Goal: Information Seeking & Learning: Learn about a topic

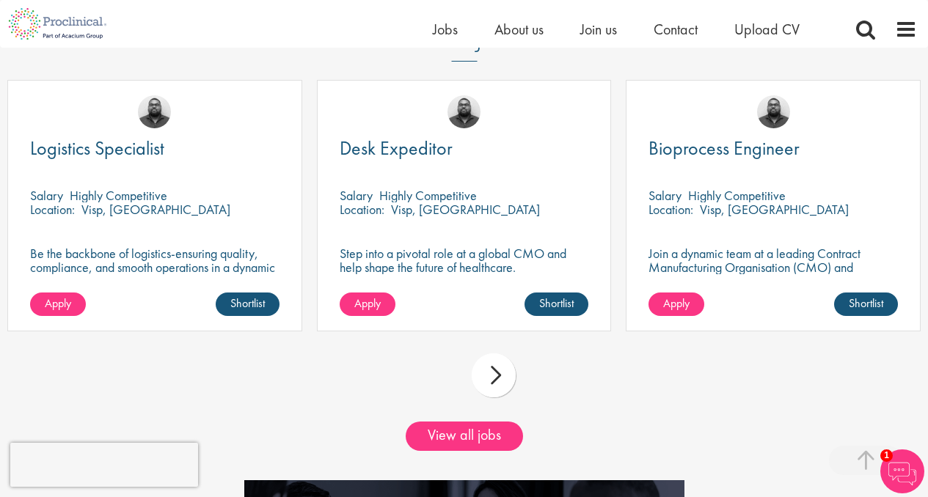
scroll to position [1255, 0]
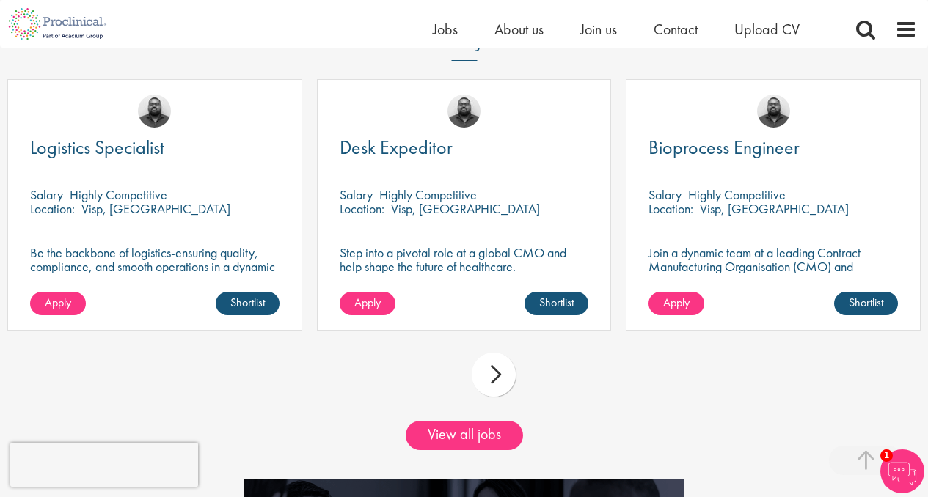
click at [785, 266] on p "Join a dynamic team at a leading Contract Manufacturing Organisation (CMO) and …" at bounding box center [772, 274] width 249 height 56
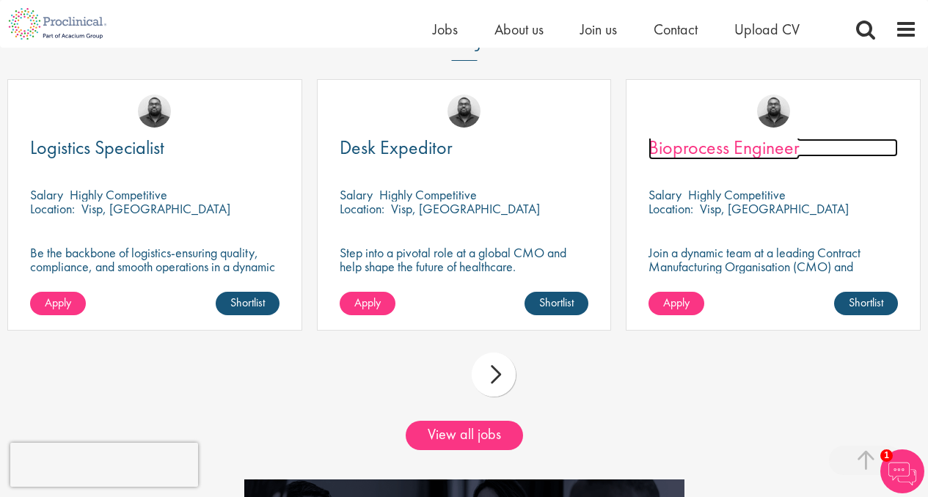
click at [741, 150] on span "Bioprocess Engineer" at bounding box center [723, 147] width 151 height 25
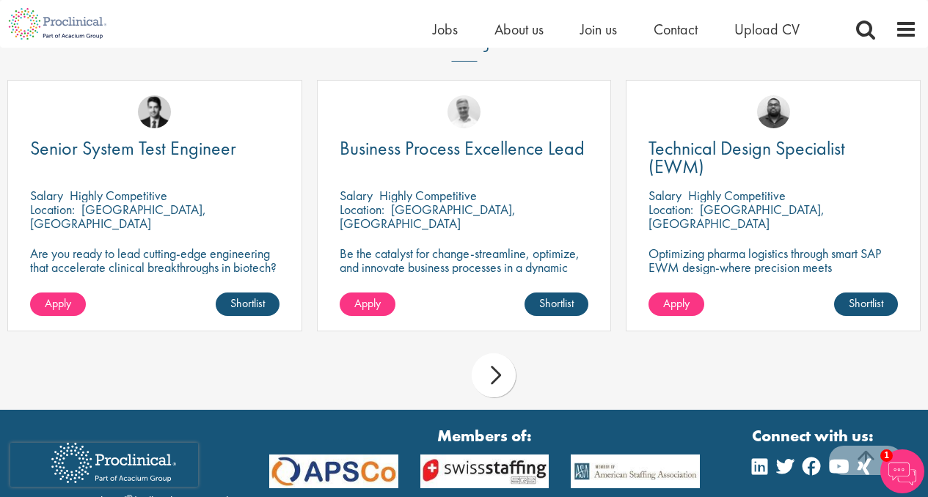
scroll to position [1247, 0]
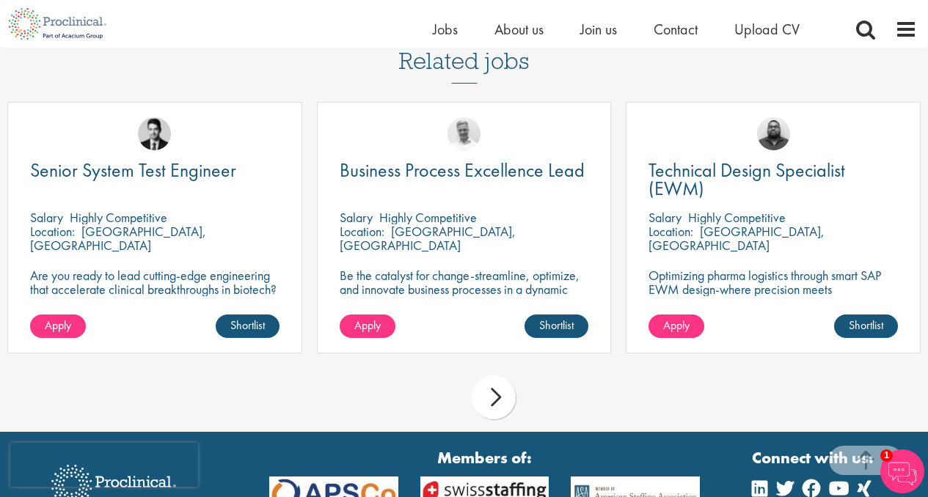
click at [487, 379] on div "next" at bounding box center [493, 397] width 44 height 44
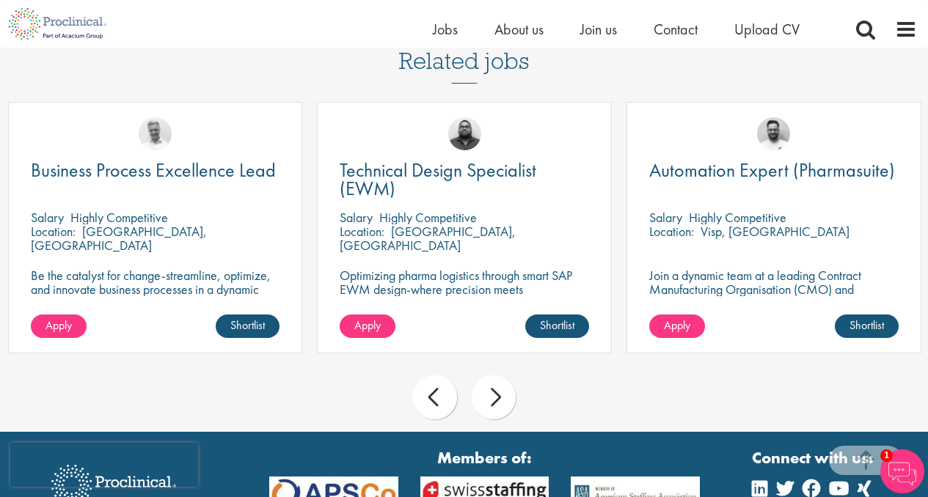
click at [434, 381] on div "prev" at bounding box center [435, 397] width 44 height 44
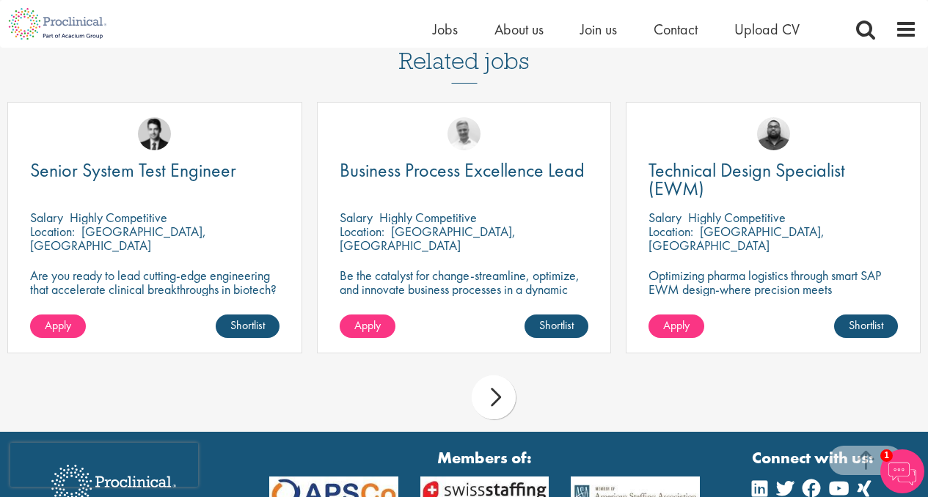
click at [500, 383] on div "next" at bounding box center [493, 397] width 44 height 44
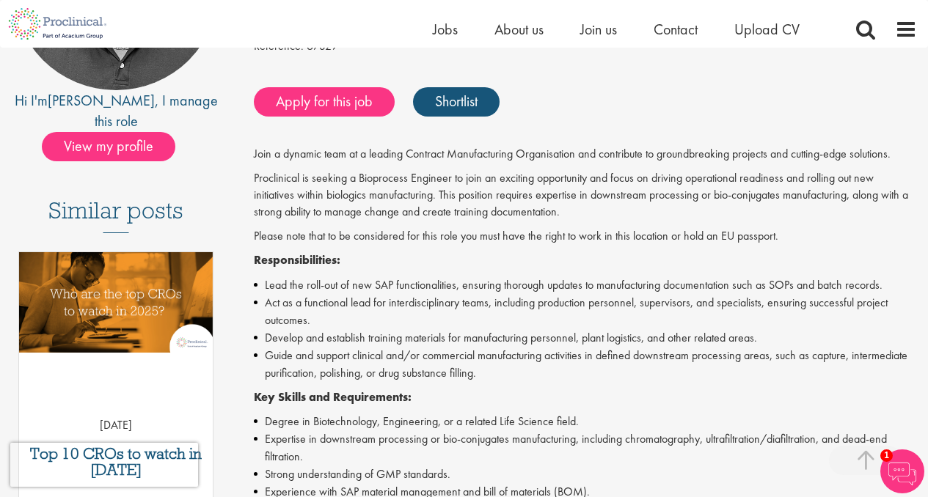
scroll to position [94, 0]
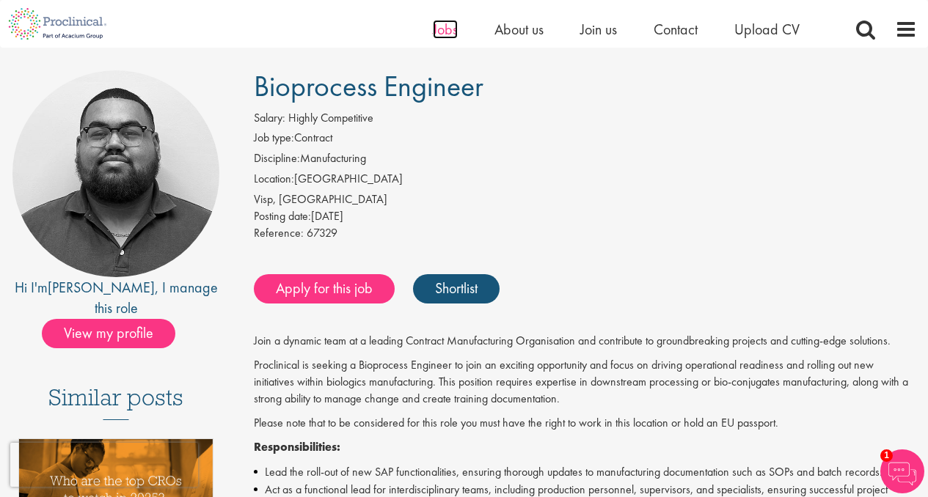
click at [453, 32] on span "Jobs" at bounding box center [445, 29] width 25 height 19
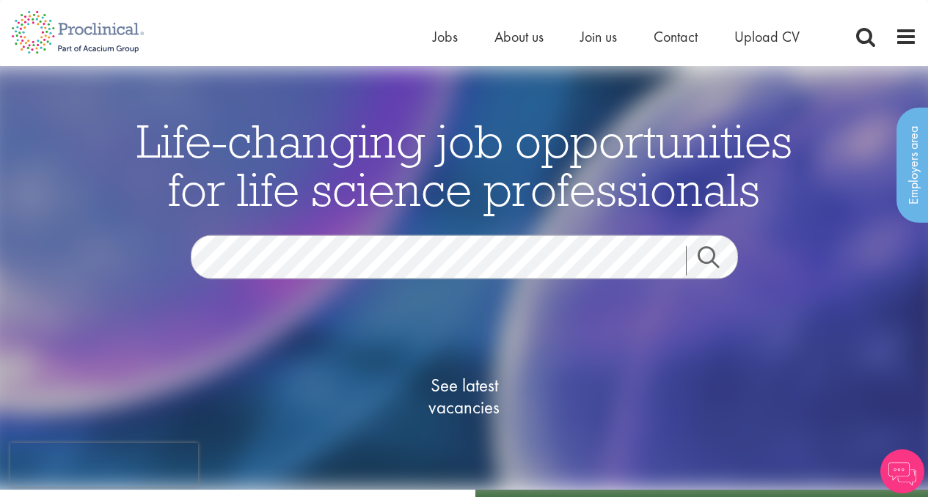
click at [901, 470] on img at bounding box center [902, 471] width 44 height 44
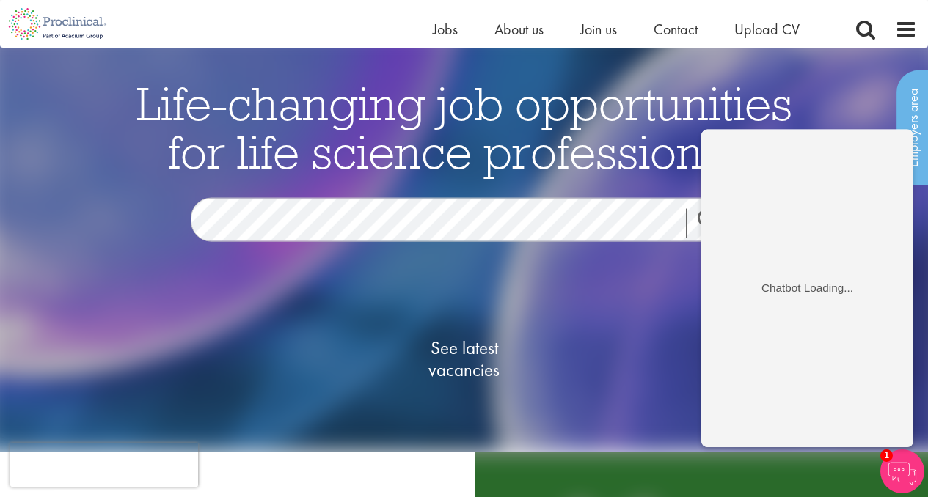
scroll to position [19, 0]
